Goal: Information Seeking & Learning: Check status

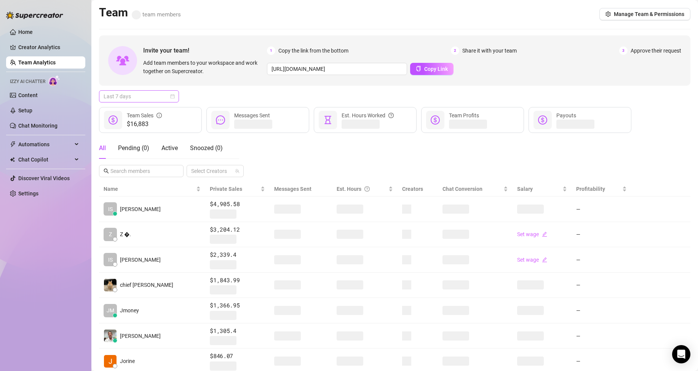
click at [124, 94] on span "Last 7 days" at bounding box center [139, 96] width 71 height 11
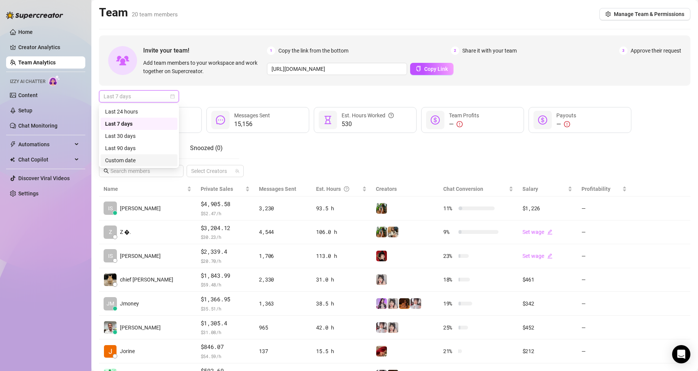
click at [160, 161] on div "Custom date" at bounding box center [139, 160] width 68 height 8
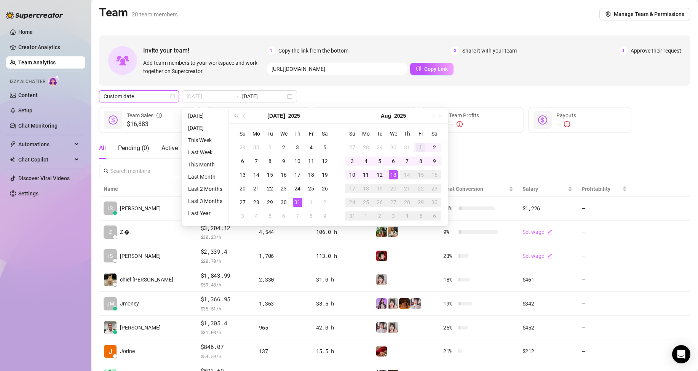
type input "[DATE]"
click at [418, 141] on td "1" at bounding box center [421, 147] width 14 height 14
type input "[DATE]"
click at [390, 170] on div "13" at bounding box center [393, 174] width 9 height 9
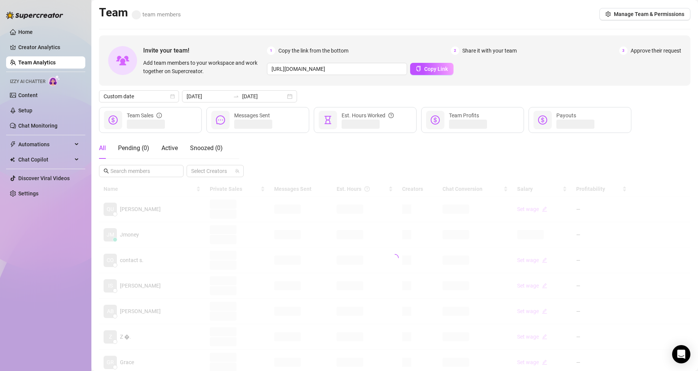
click at [476, 158] on div "All Pending ( 0 ) Active Snoozed ( 0 ) Select Creators" at bounding box center [394, 157] width 591 height 40
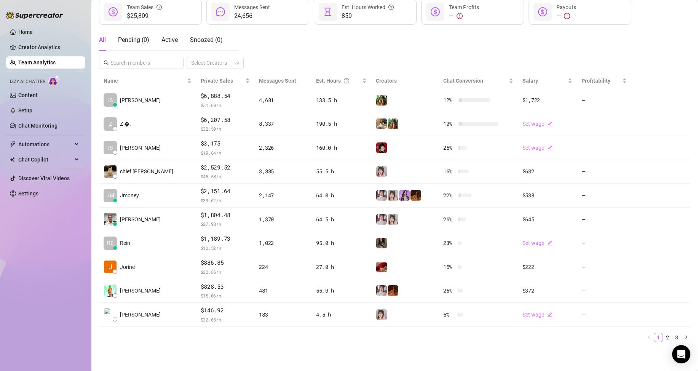
scroll to position [108, 0]
drag, startPoint x: 383, startPoint y: 52, endPoint x: 378, endPoint y: 59, distance: 8.8
click at [381, 55] on div "All Pending ( 0 ) Active Snoozed ( 0 ) Select Creators" at bounding box center [394, 49] width 591 height 40
click at [38, 252] on div "Home Creator Analytics Team Analytics Izzy AI Chatter Content Setup Chat Monito…" at bounding box center [45, 182] width 79 height 364
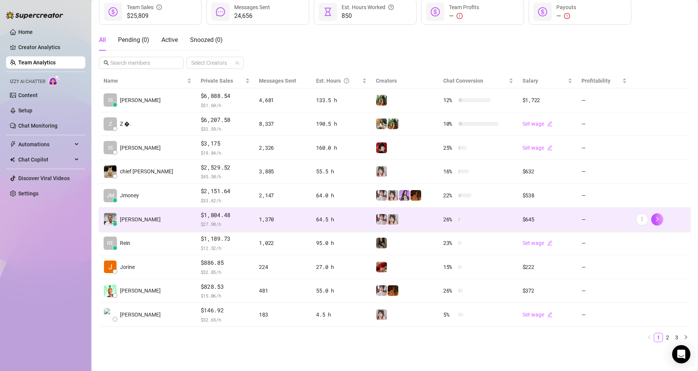
click at [142, 222] on td "[PERSON_NAME]" at bounding box center [147, 219] width 97 height 24
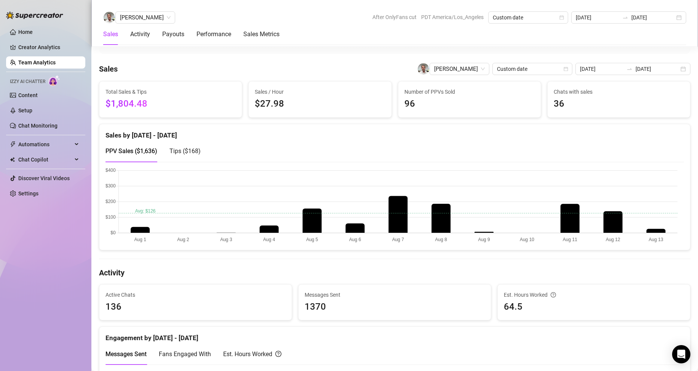
scroll to position [70, 0]
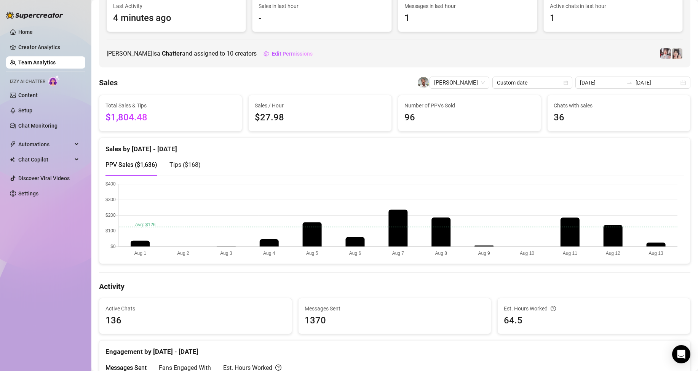
click at [56, 59] on link "Team Analytics" at bounding box center [36, 62] width 37 height 6
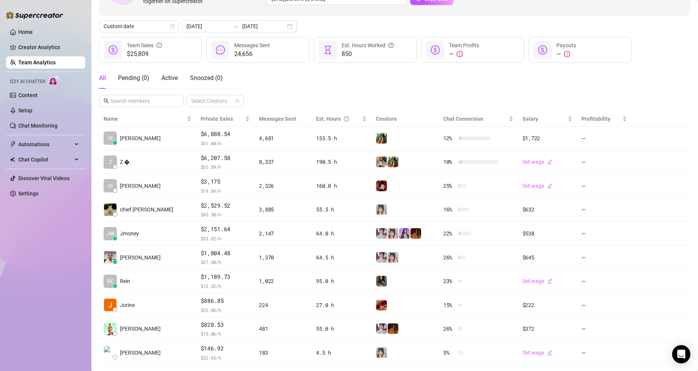
click at [441, 85] on div "All Pending ( 0 ) Active Snoozed ( 0 ) Select Creators" at bounding box center [394, 87] width 591 height 40
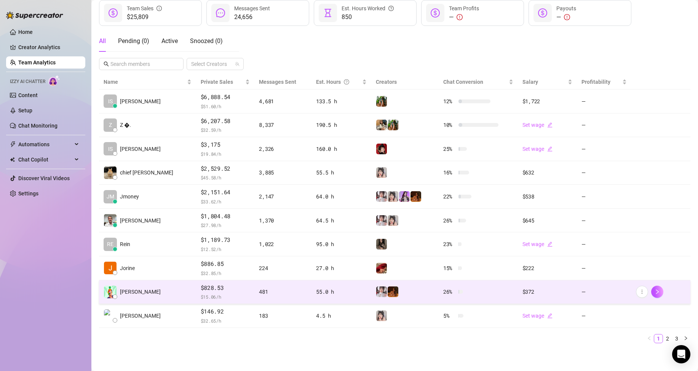
scroll to position [108, 0]
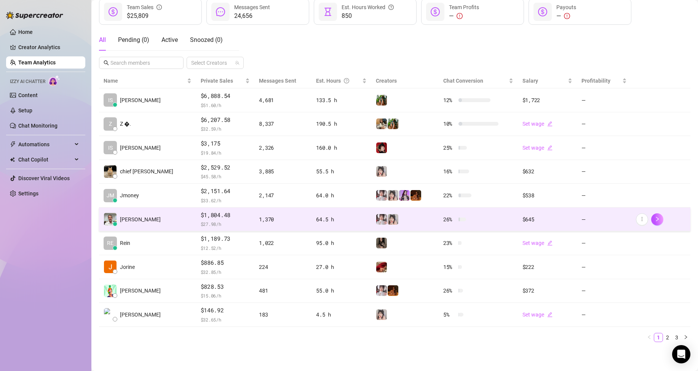
click at [201, 213] on span "$1,804.48" at bounding box center [225, 214] width 49 height 9
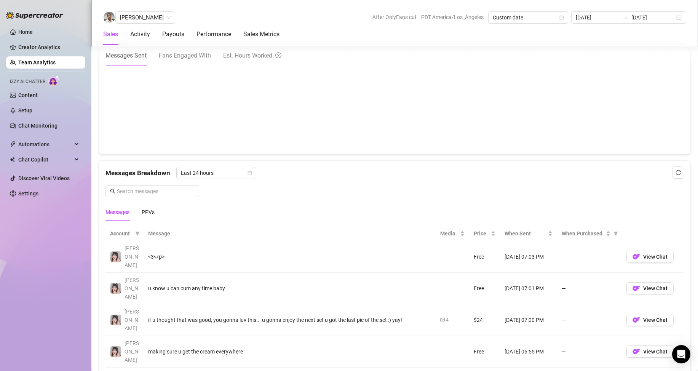
scroll to position [379, 0]
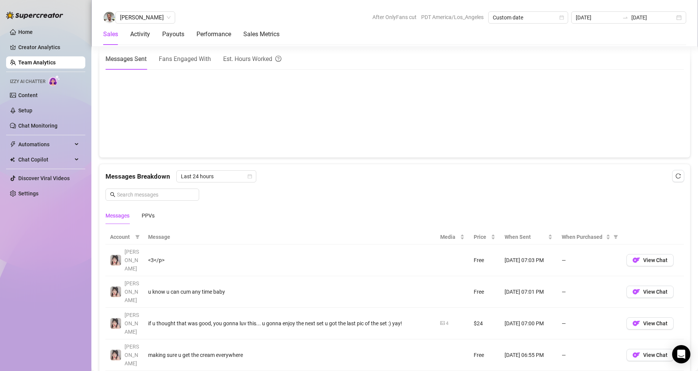
click at [30, 64] on link "Team Analytics" at bounding box center [36, 62] width 37 height 6
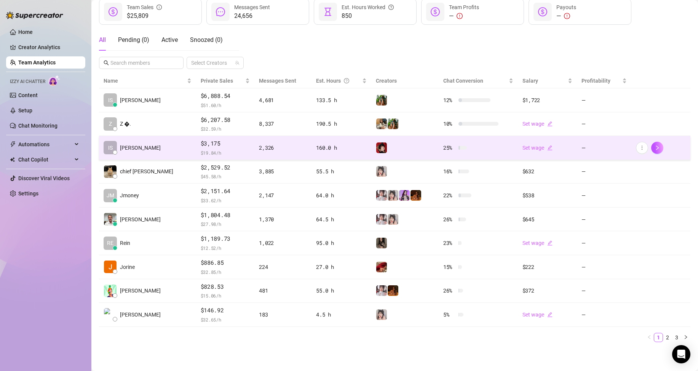
scroll to position [108, 0]
